Goal: Task Accomplishment & Management: Use online tool/utility

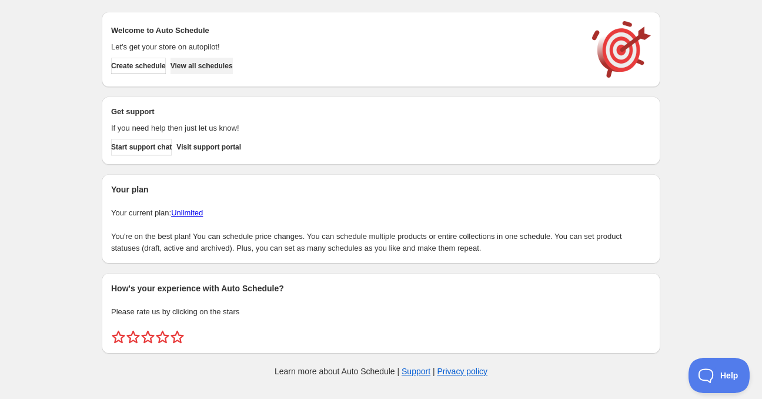
click at [203, 66] on span "View all schedules" at bounding box center [202, 65] width 62 height 9
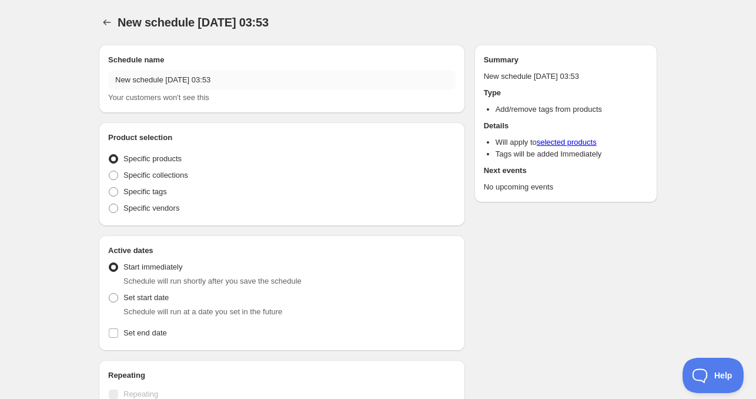
radio input "true"
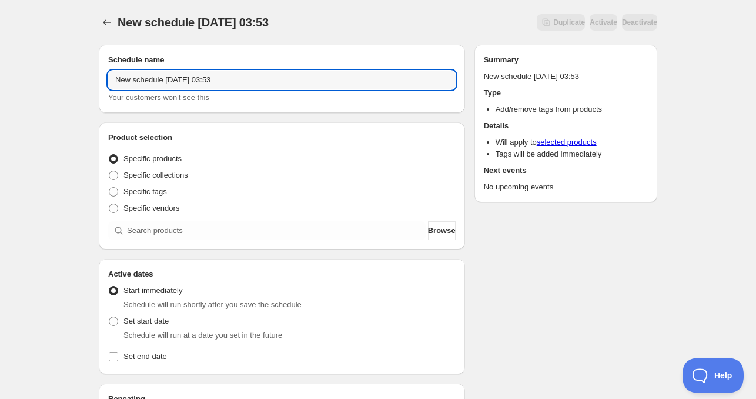
drag, startPoint x: 162, startPoint y: 80, endPoint x: 39, endPoint y: 76, distance: 123.6
click at [38, 77] on div "New schedule [DATE] 03:53. This page is ready New schedule [DATE] 03:53 Duplica…" at bounding box center [378, 356] width 756 height 713
drag, startPoint x: 169, startPoint y: 84, endPoint x: 229, endPoint y: 80, distance: 59.5
click at [230, 80] on input "[DATE] 03:53" at bounding box center [282, 80] width 348 height 19
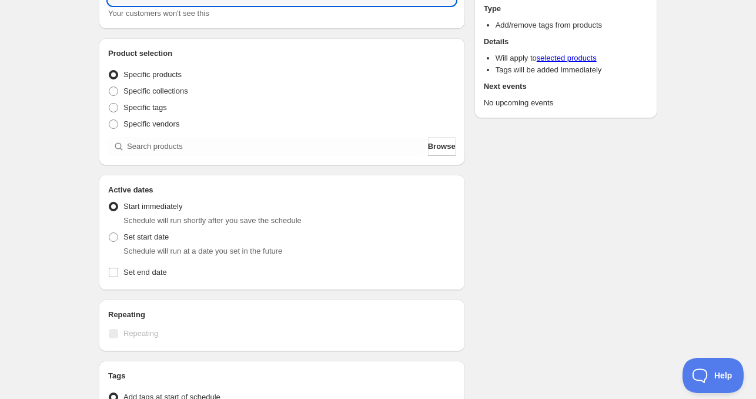
scroll to position [176, 0]
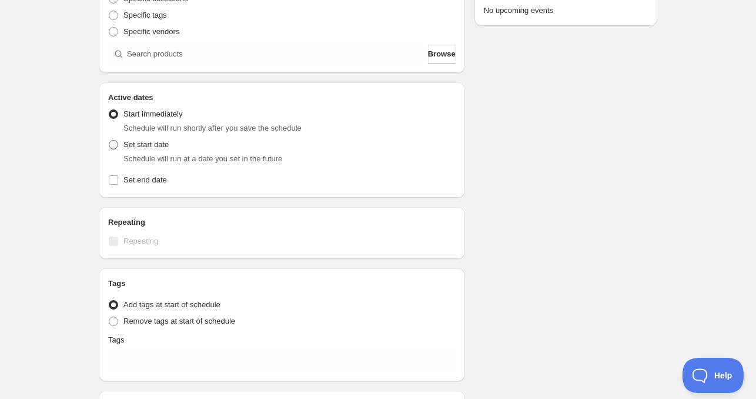
type input "[DATE] 4am"
click at [124, 147] on span "Set start date" at bounding box center [146, 144] width 45 height 9
click at [109, 141] on input "Set start date" at bounding box center [109, 140] width 1 height 1
radio input "true"
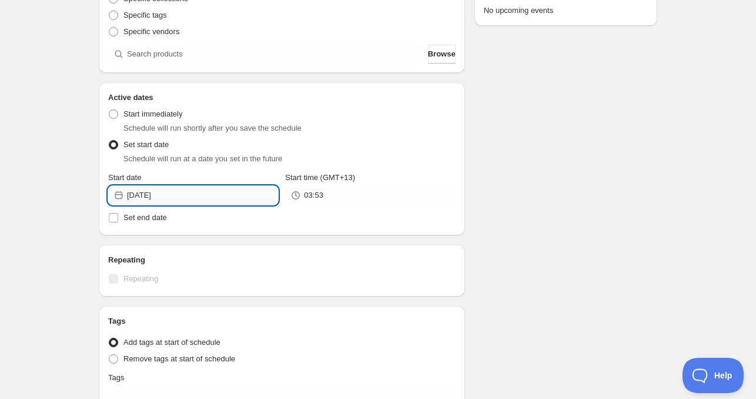
click at [181, 197] on input "[DATE]" at bounding box center [202, 195] width 151 height 19
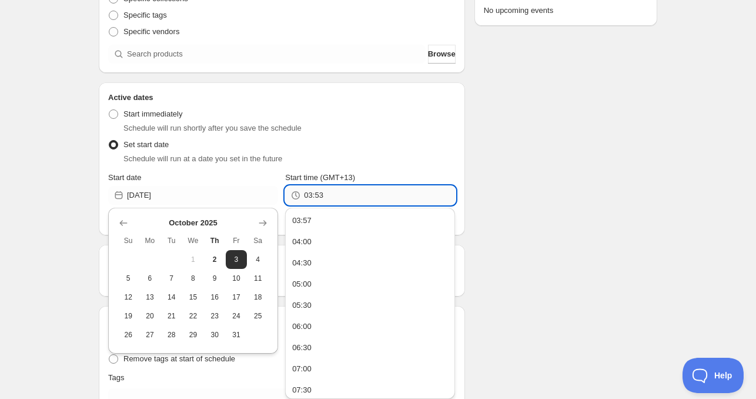
click at [332, 199] on input "03:53" at bounding box center [379, 195] width 151 height 19
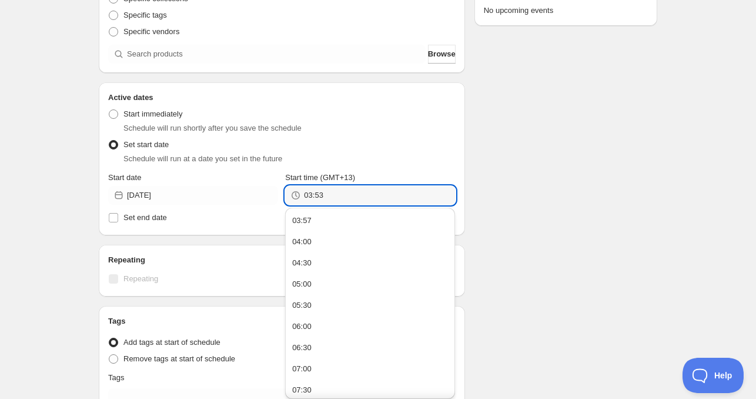
drag, startPoint x: 332, startPoint y: 199, endPoint x: 285, endPoint y: 194, distance: 47.3
click at [285, 194] on div "Start date [DATE] Start time (GMT+13) 03:53" at bounding box center [282, 188] width 348 height 33
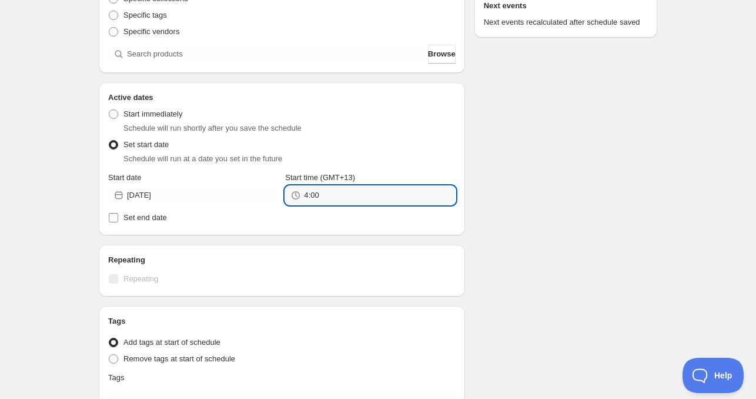
type input "4:00"
click at [139, 215] on span "Set end date" at bounding box center [146, 217] width 44 height 9
click at [118, 215] on input "Set end date" at bounding box center [113, 217] width 9 height 9
checkbox input "true"
type input "04:00"
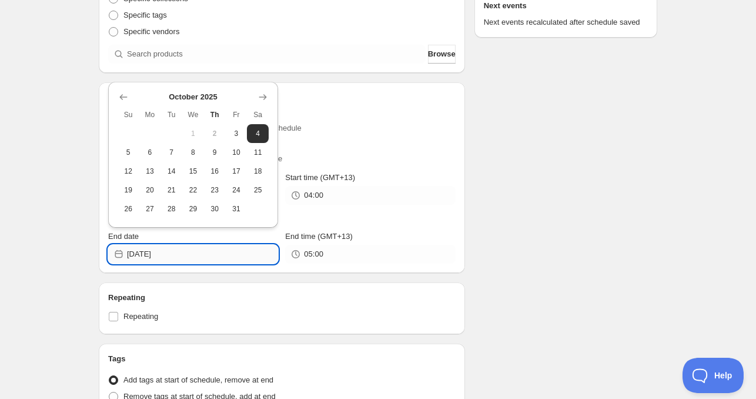
click at [174, 256] on input "[DATE]" at bounding box center [202, 254] width 151 height 19
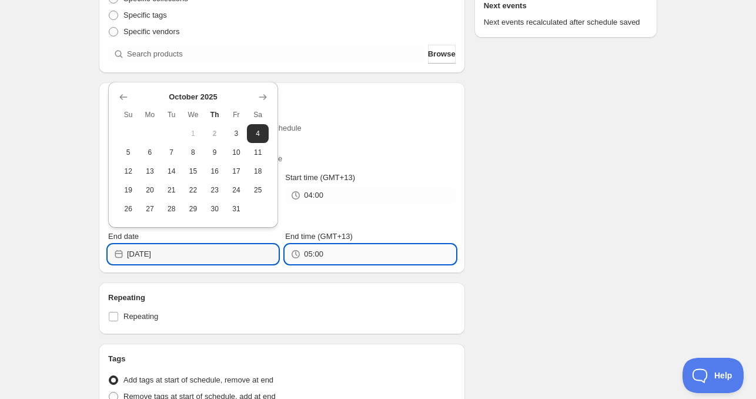
click at [348, 261] on input "05:00" at bounding box center [379, 254] width 151 height 19
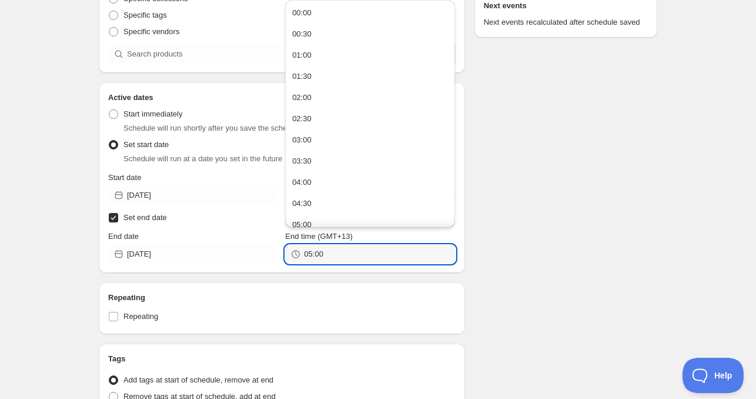
paste input "4"
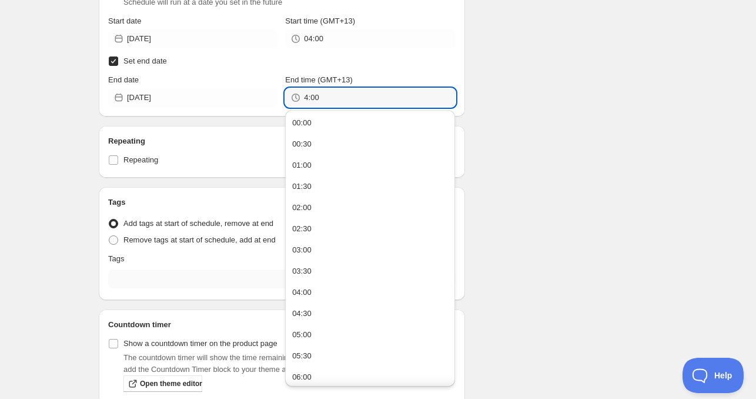
scroll to position [353, 0]
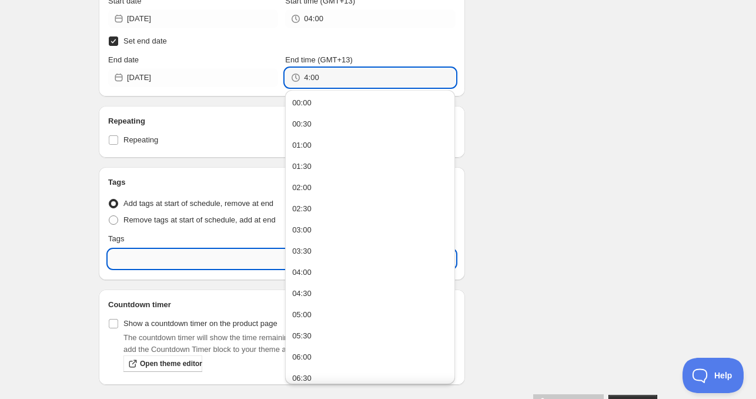
click at [160, 258] on input "text" at bounding box center [282, 258] width 348 height 19
type input "04:00"
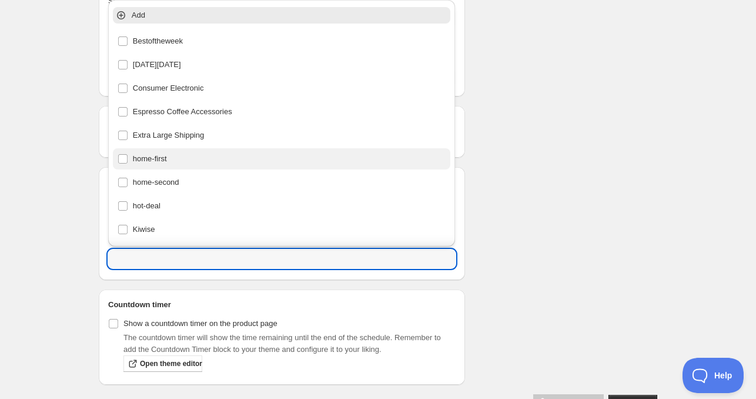
click at [163, 160] on div "home-first" at bounding box center [282, 159] width 329 height 16
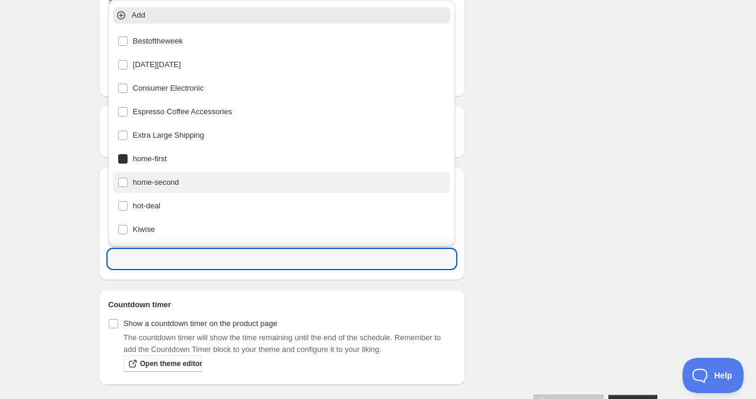
type input "home-first"
checkbox input "true"
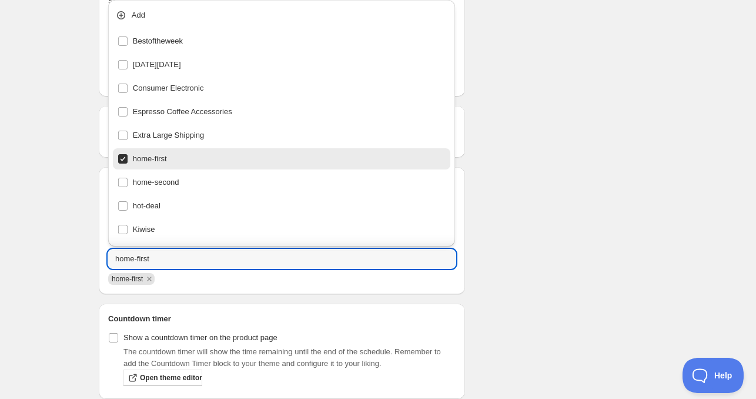
drag, startPoint x: 576, startPoint y: 202, endPoint x: 555, endPoint y: 199, distance: 21.3
click at [576, 201] on div "Schedule name [DATE] 4am Your customers won't see this Product selection Entity…" at bounding box center [373, 53] width 568 height 743
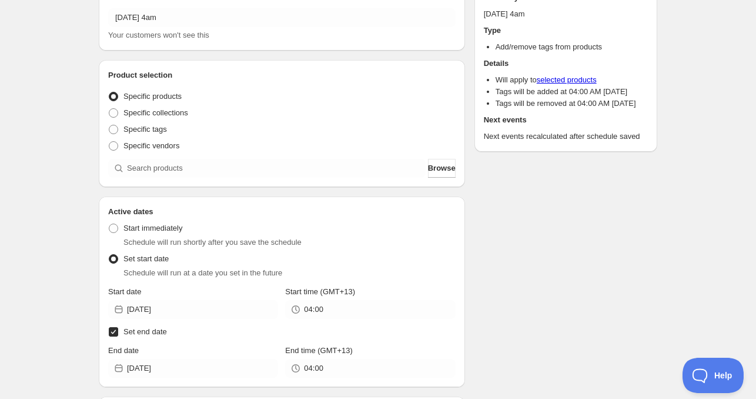
scroll to position [0, 0]
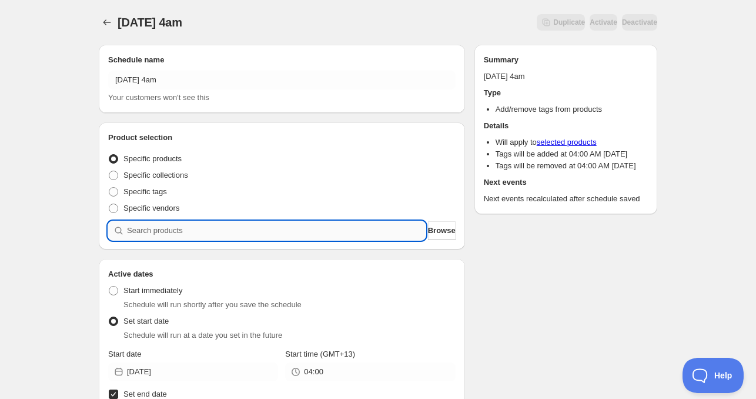
click at [154, 225] on input "search" at bounding box center [276, 230] width 299 height 19
paste input "825802"
type input "825802"
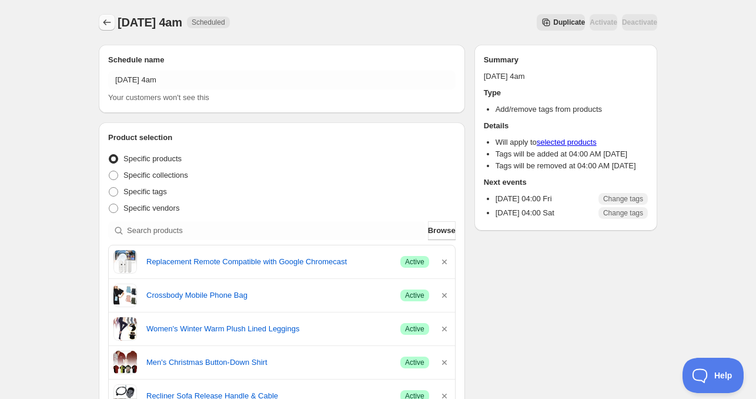
click at [108, 26] on icon "Schedules" at bounding box center [107, 22] width 12 height 12
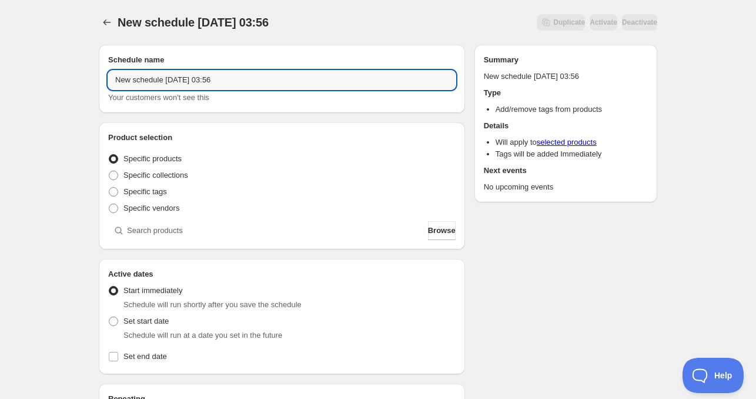
drag, startPoint x: 160, startPoint y: 85, endPoint x: 21, endPoint y: 68, distance: 139.8
click at [21, 68] on div "New schedule [DATE] 03:56. This page is ready New schedule [DATE] 03:56 Duplica…" at bounding box center [378, 356] width 756 height 713
drag, startPoint x: 169, startPoint y: 78, endPoint x: 222, endPoint y: 81, distance: 53.0
click at [222, 81] on input "[DATE] 03:56" at bounding box center [282, 80] width 348 height 19
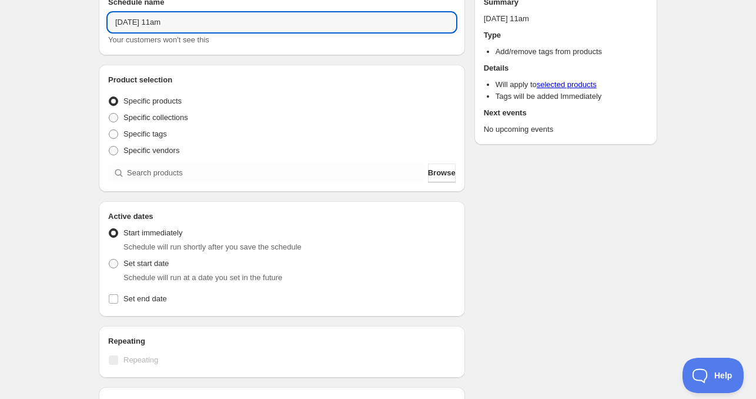
scroll to position [59, 0]
type input "[DATE] 11am"
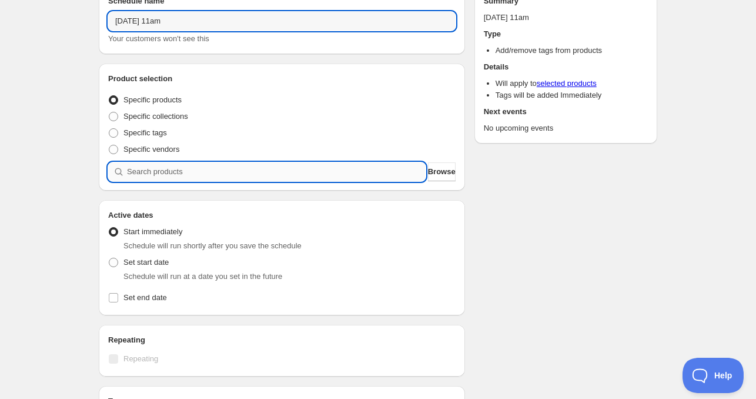
click at [142, 167] on input "search" at bounding box center [276, 171] width 299 height 19
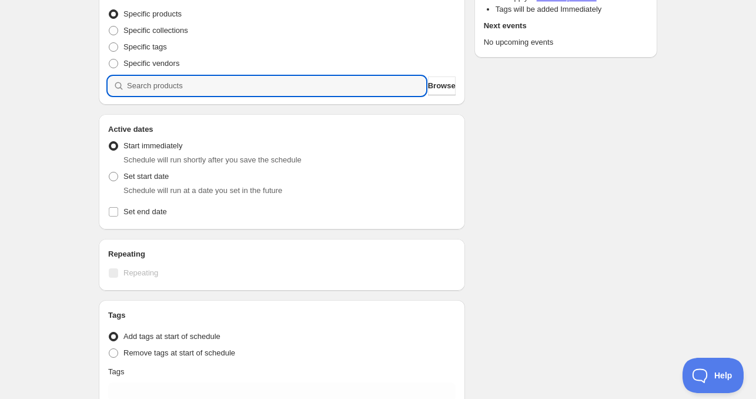
scroll to position [176, 0]
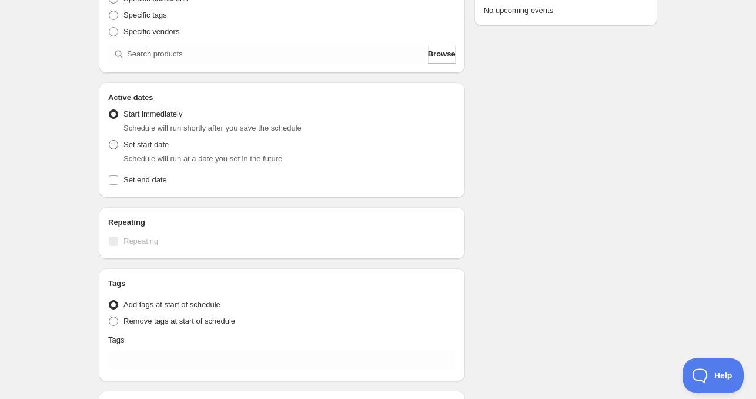
click at [127, 140] on span "Set start date" at bounding box center [146, 144] width 45 height 9
click at [109, 140] on input "Set start date" at bounding box center [109, 140] width 1 height 1
radio input "true"
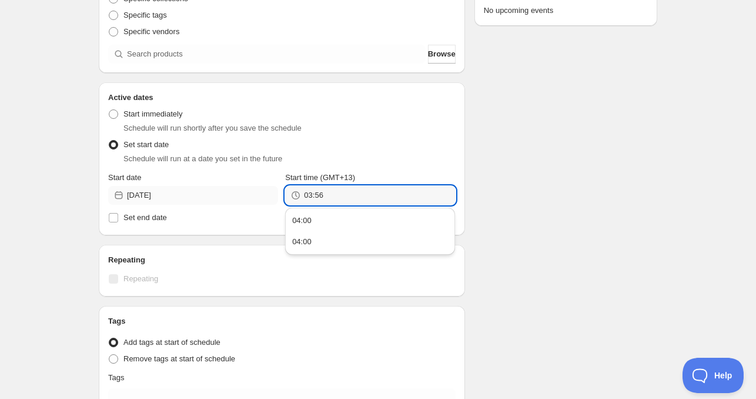
drag, startPoint x: 345, startPoint y: 197, endPoint x: 266, endPoint y: 195, distance: 78.8
click at [266, 195] on div "Start date [DATE] Start time (GMT+13) 03:56" at bounding box center [282, 188] width 348 height 33
click at [318, 197] on input "03:56" at bounding box center [379, 195] width 151 height 19
click at [336, 201] on input "03:56" at bounding box center [379, 195] width 151 height 19
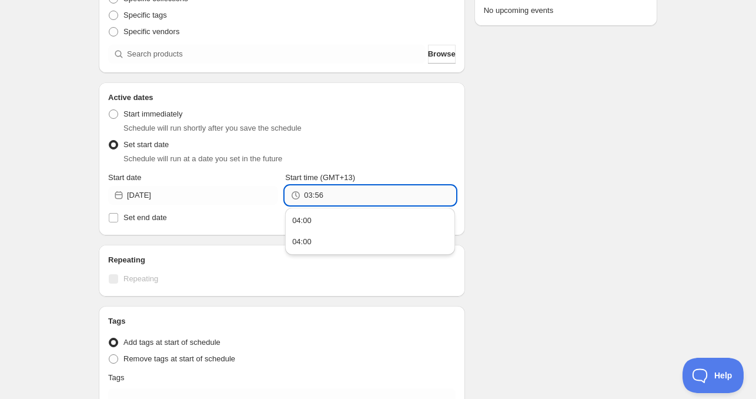
click at [337, 193] on input "03:56" at bounding box center [379, 195] width 151 height 19
drag, startPoint x: 327, startPoint y: 194, endPoint x: 292, endPoint y: 196, distance: 35.4
click at [296, 195] on div "03:56" at bounding box center [370, 195] width 170 height 19
type input "11:00"
click at [151, 218] on span "Set end date" at bounding box center [146, 217] width 44 height 9
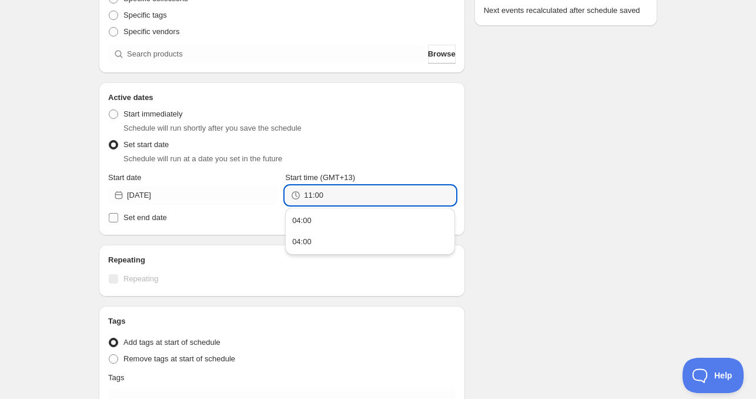
click at [118, 218] on input "Set end date" at bounding box center [113, 217] width 9 height 9
checkbox input "true"
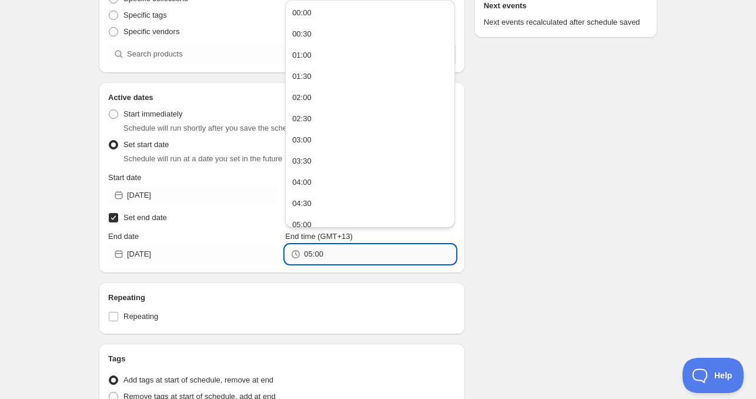
click at [348, 256] on input "05:00" at bounding box center [379, 254] width 151 height 19
paste input "11"
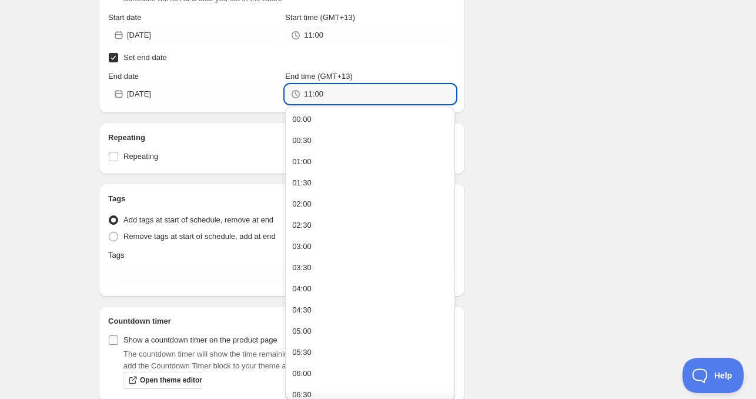
scroll to position [388, 0]
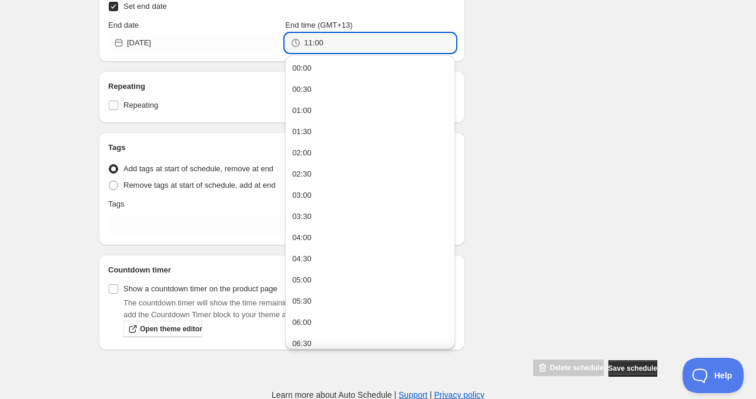
type input "11:00"
click at [153, 211] on div "Tags Tag type Add tags at start of schedule, remove at end Remove tags at start…" at bounding box center [282, 189] width 348 height 94
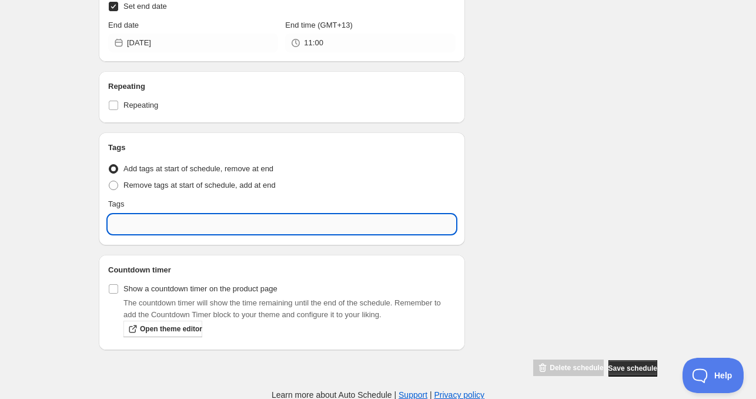
click at [146, 222] on input "text" at bounding box center [282, 224] width 348 height 19
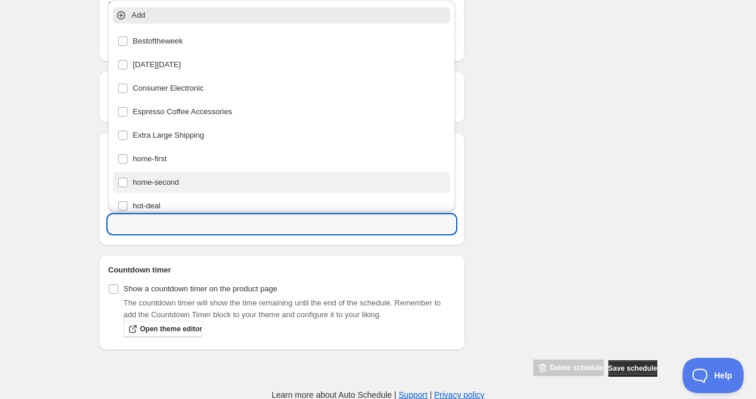
click at [154, 181] on div "home-second" at bounding box center [282, 182] width 329 height 16
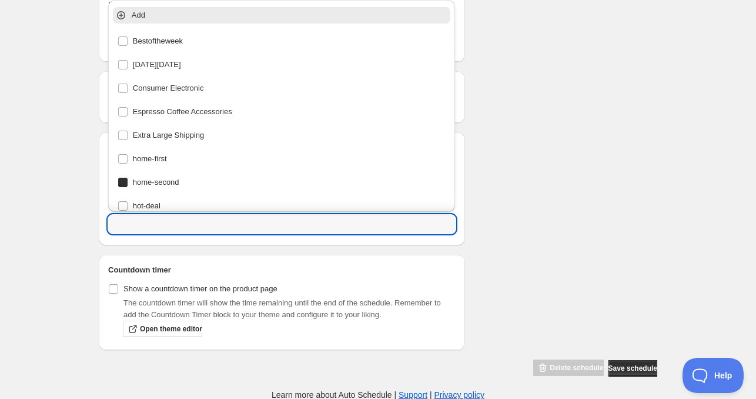
type input "home-second"
checkbox input "true"
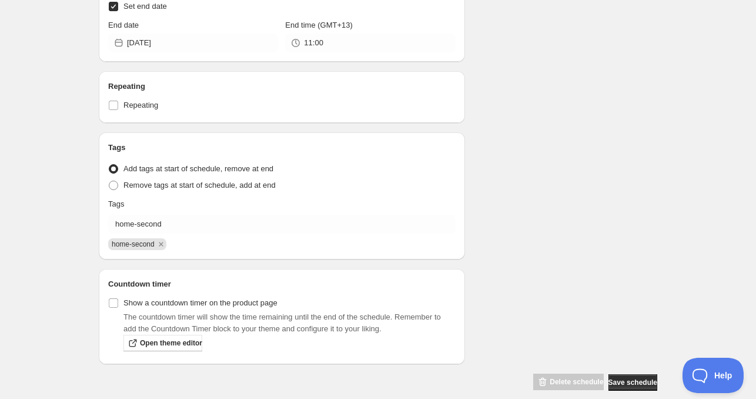
click at [620, 206] on div "Schedule name [DATE] 11am Your customers won't see this Product selection Entit…" at bounding box center [373, 19] width 568 height 743
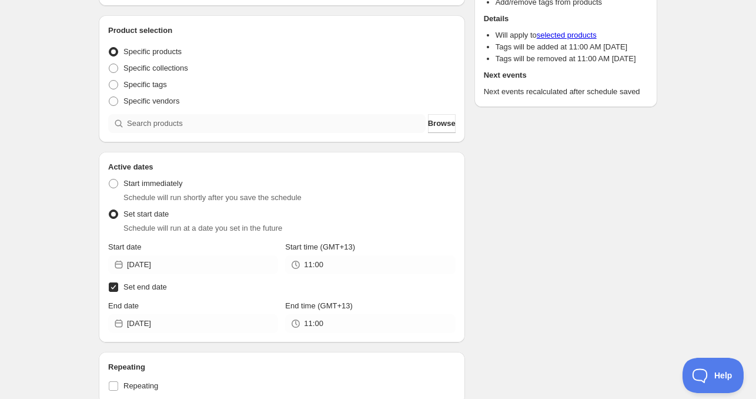
scroll to position [35, 0]
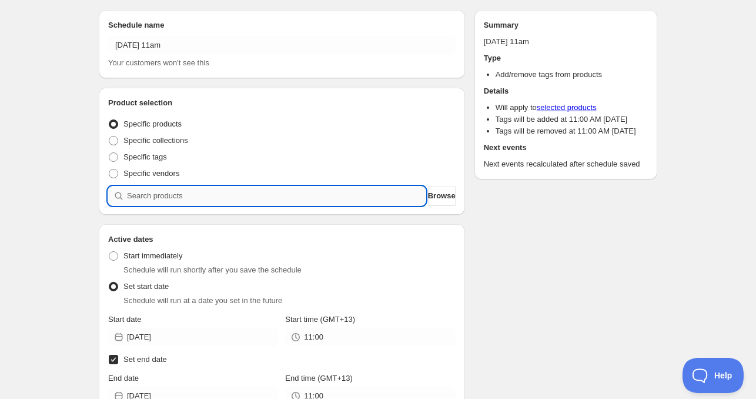
click at [204, 188] on input "search" at bounding box center [276, 195] width 299 height 19
paste input "search"
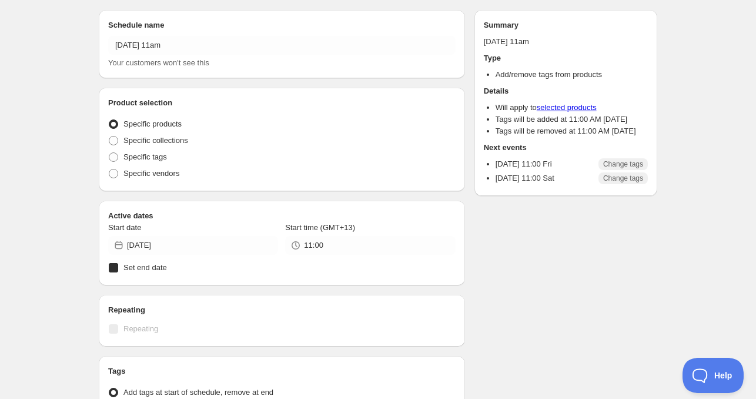
radio input "true"
checkbox input "true"
radio input "true"
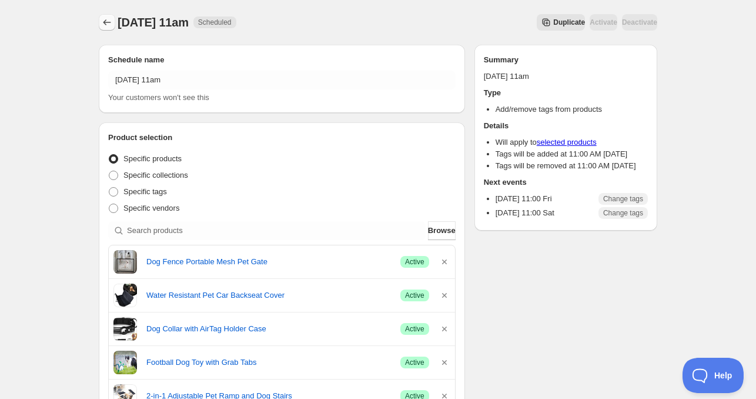
click at [106, 19] on icon "Schedules" at bounding box center [107, 22] width 12 height 12
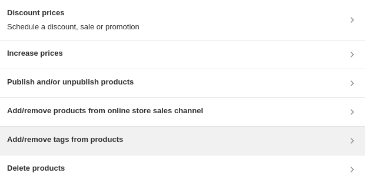
click at [92, 139] on h3 "Add/remove tags from products" at bounding box center [65, 140] width 116 height 12
click at [74, 137] on h3 "Add/remove tags from products" at bounding box center [65, 140] width 116 height 12
